Goal: Task Accomplishment & Management: Use online tool/utility

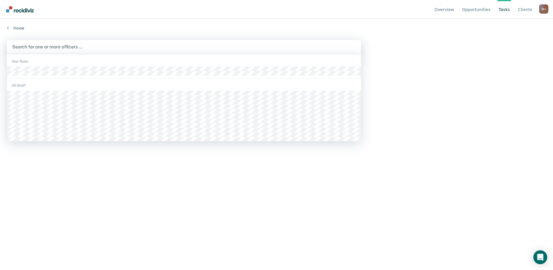
click at [136, 45] on div at bounding box center [184, 46] width 344 height 7
type input "[PERSON_NAME]"
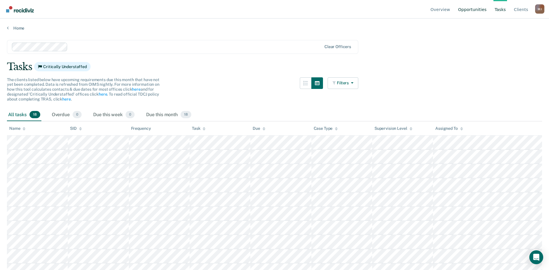
click at [481, 7] on link "Opportunities" at bounding box center [472, 9] width 31 height 19
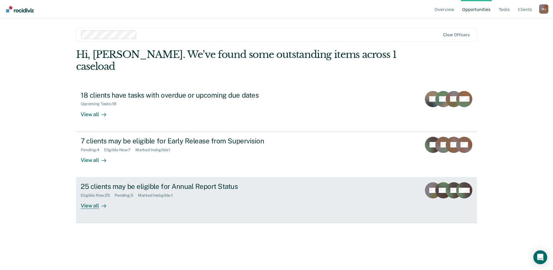
click at [85, 198] on div "View all" at bounding box center [97, 203] width 32 height 11
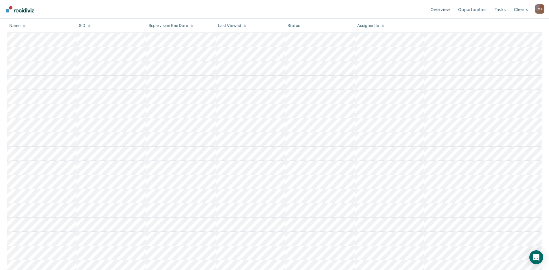
scroll to position [202, 0]
